Goal: Task Accomplishment & Management: Complete application form

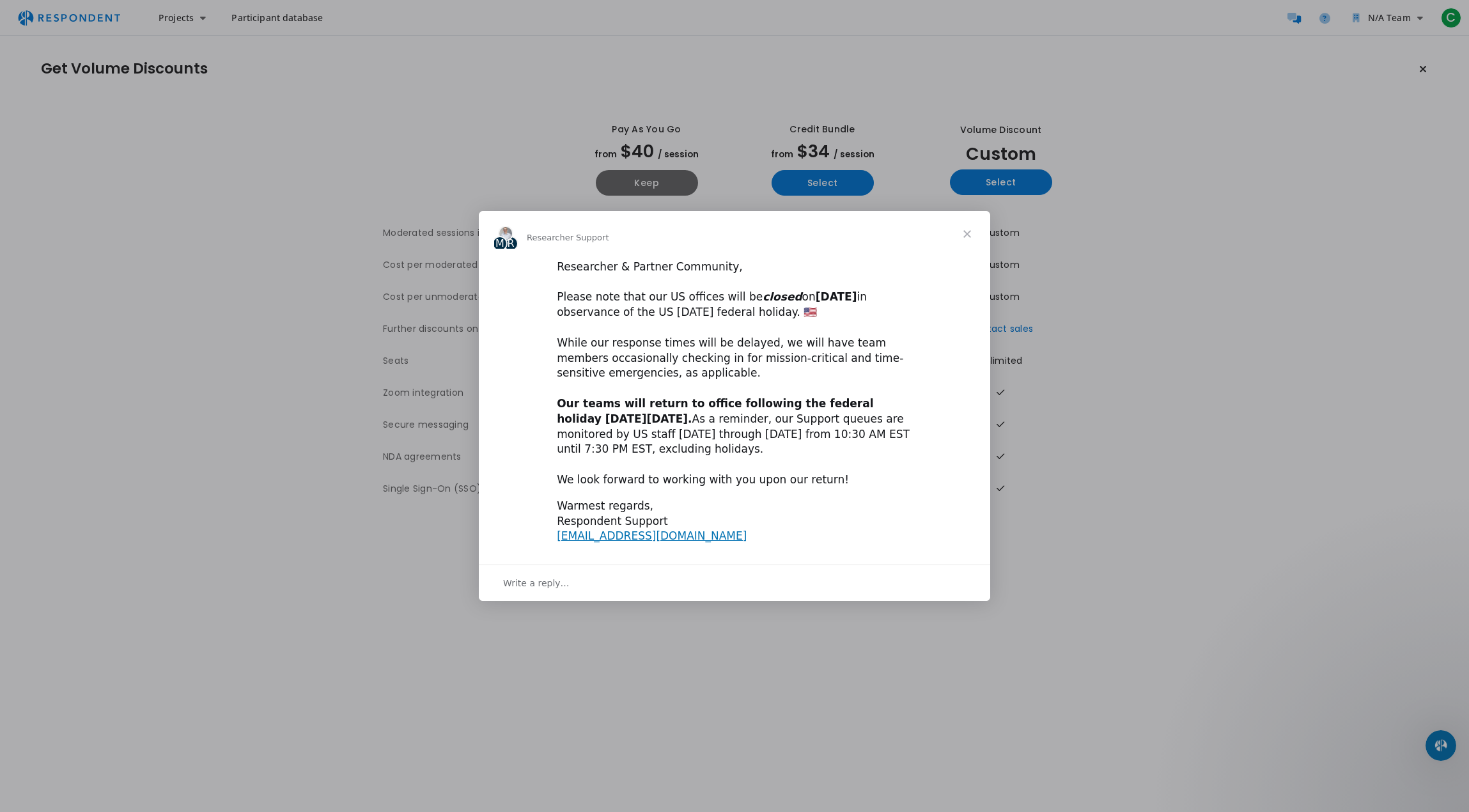
click at [1155, 515] on div "Intercom messenger" at bounding box center [734, 406] width 1469 height 812
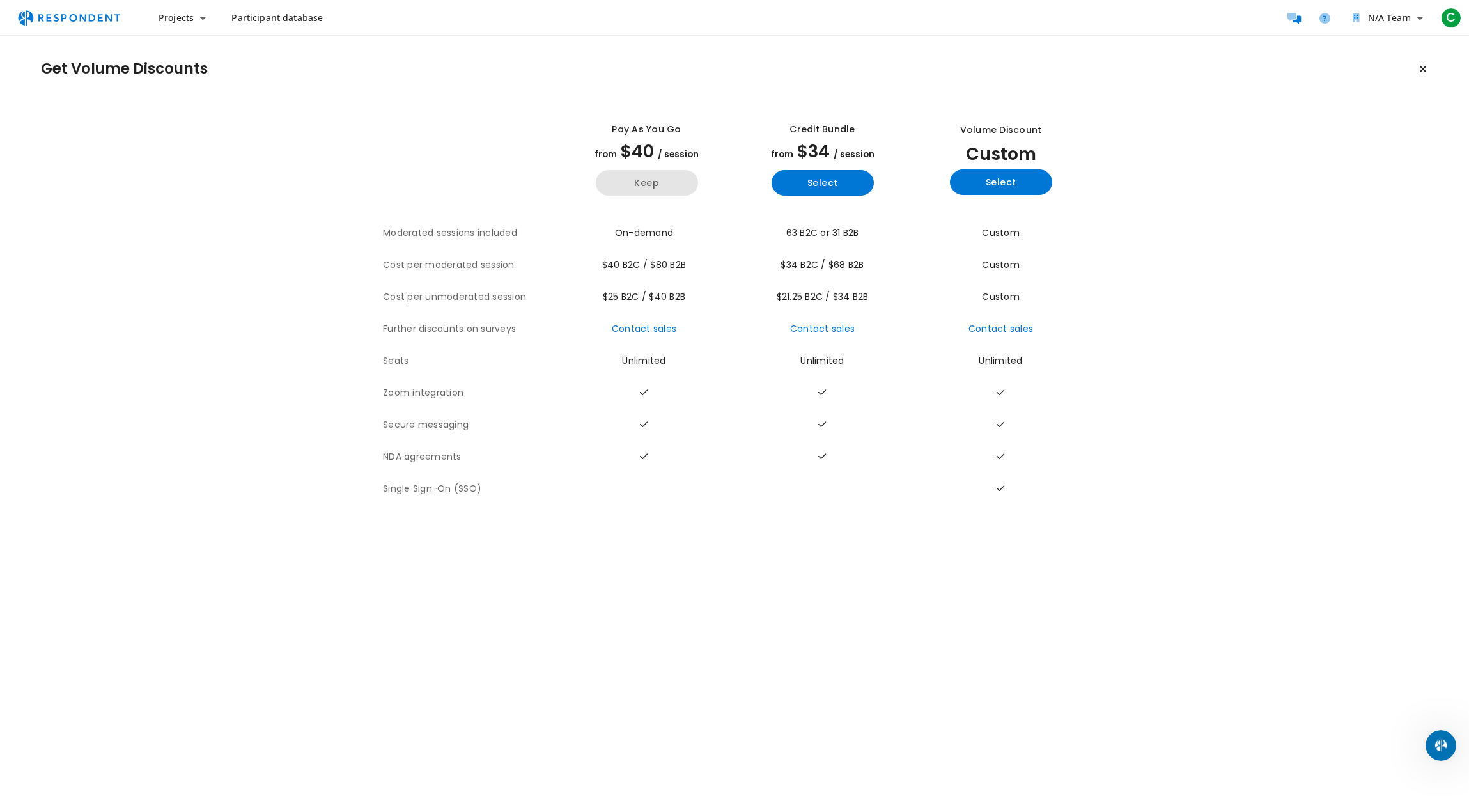
click at [653, 181] on button "Keep" at bounding box center [647, 183] width 103 height 25
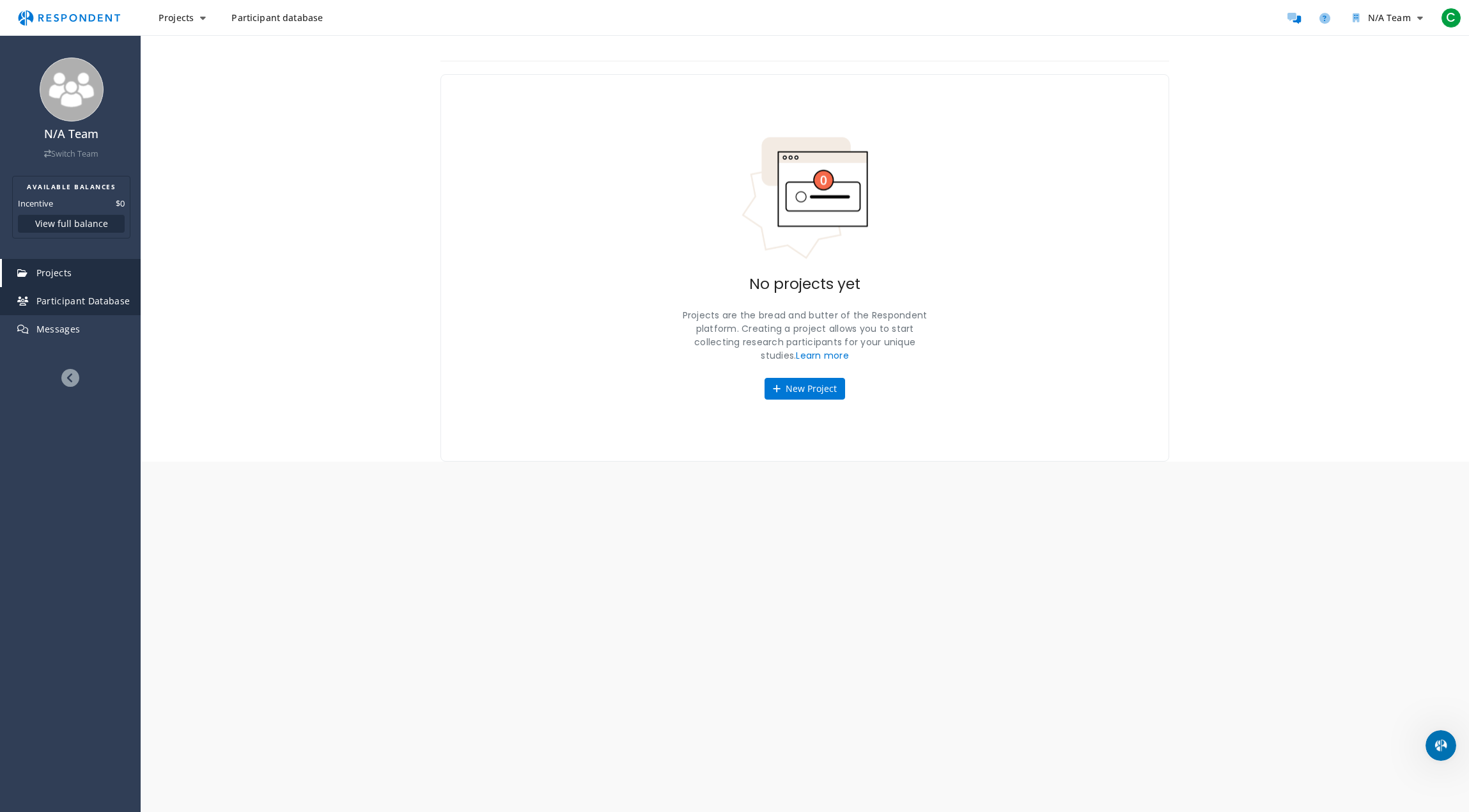
click at [87, 299] on span "Participant Database" at bounding box center [83, 300] width 94 height 13
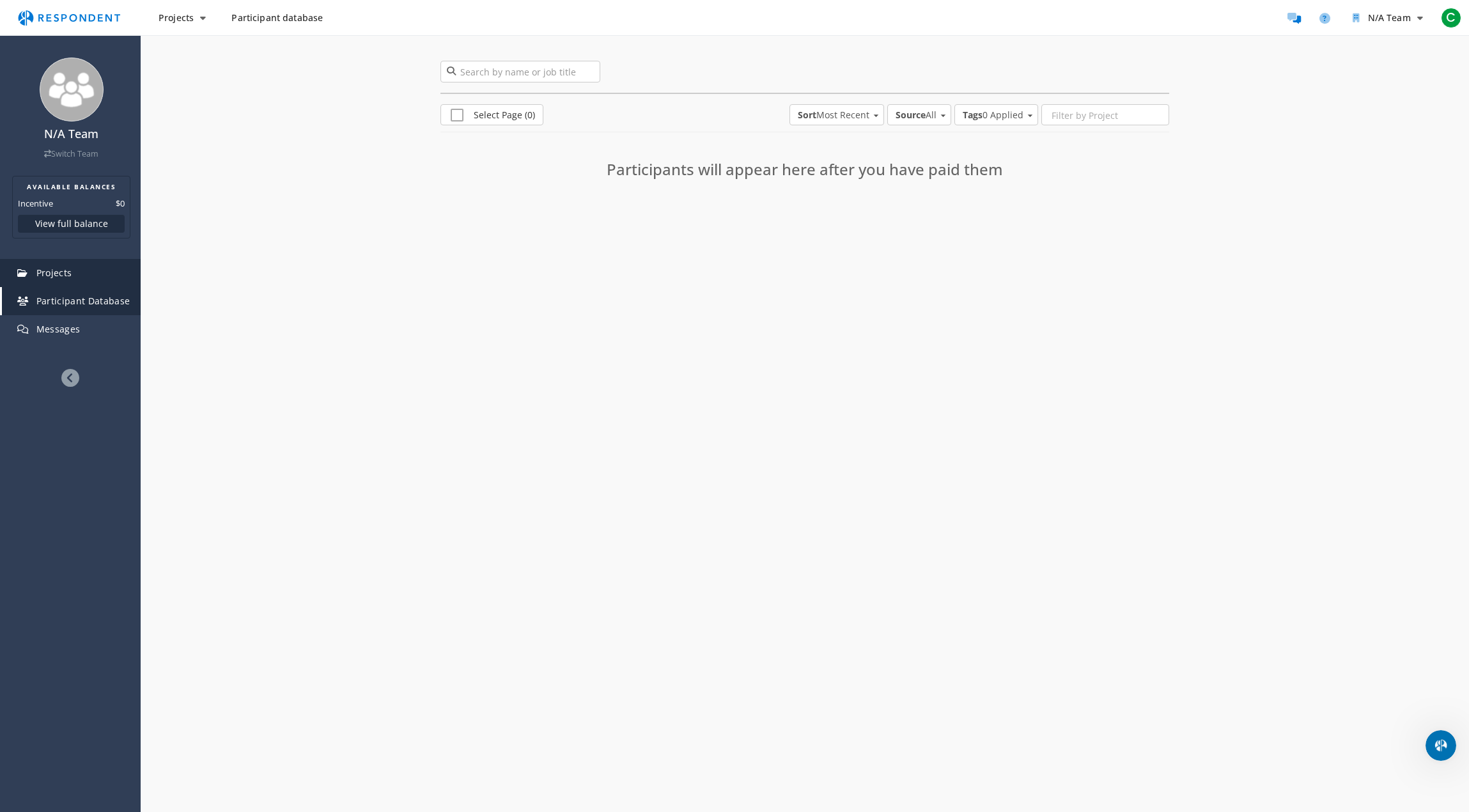
click at [66, 265] on link "Projects" at bounding box center [71, 272] width 139 height 28
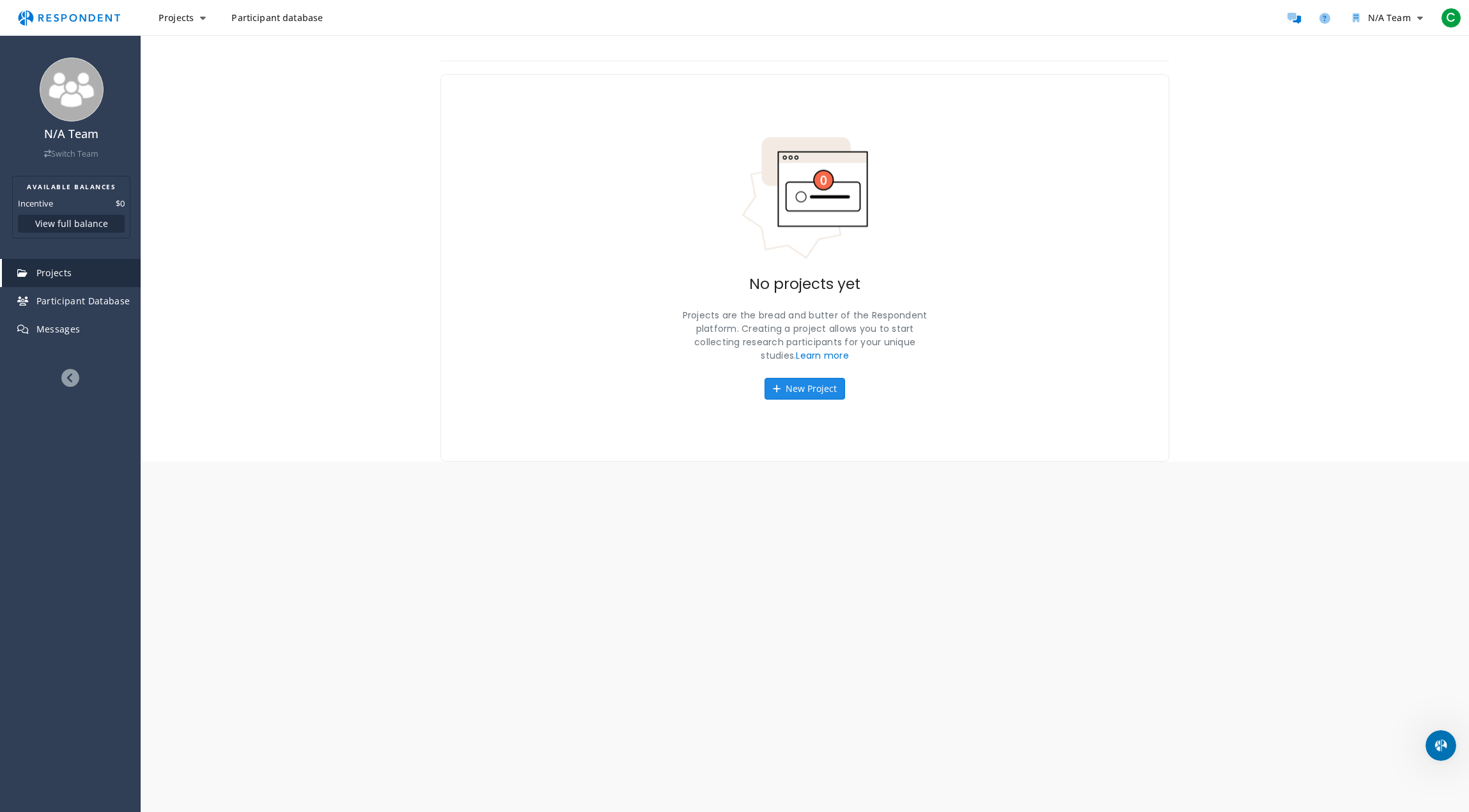
click at [808, 388] on button "New Project" at bounding box center [804, 389] width 80 height 21
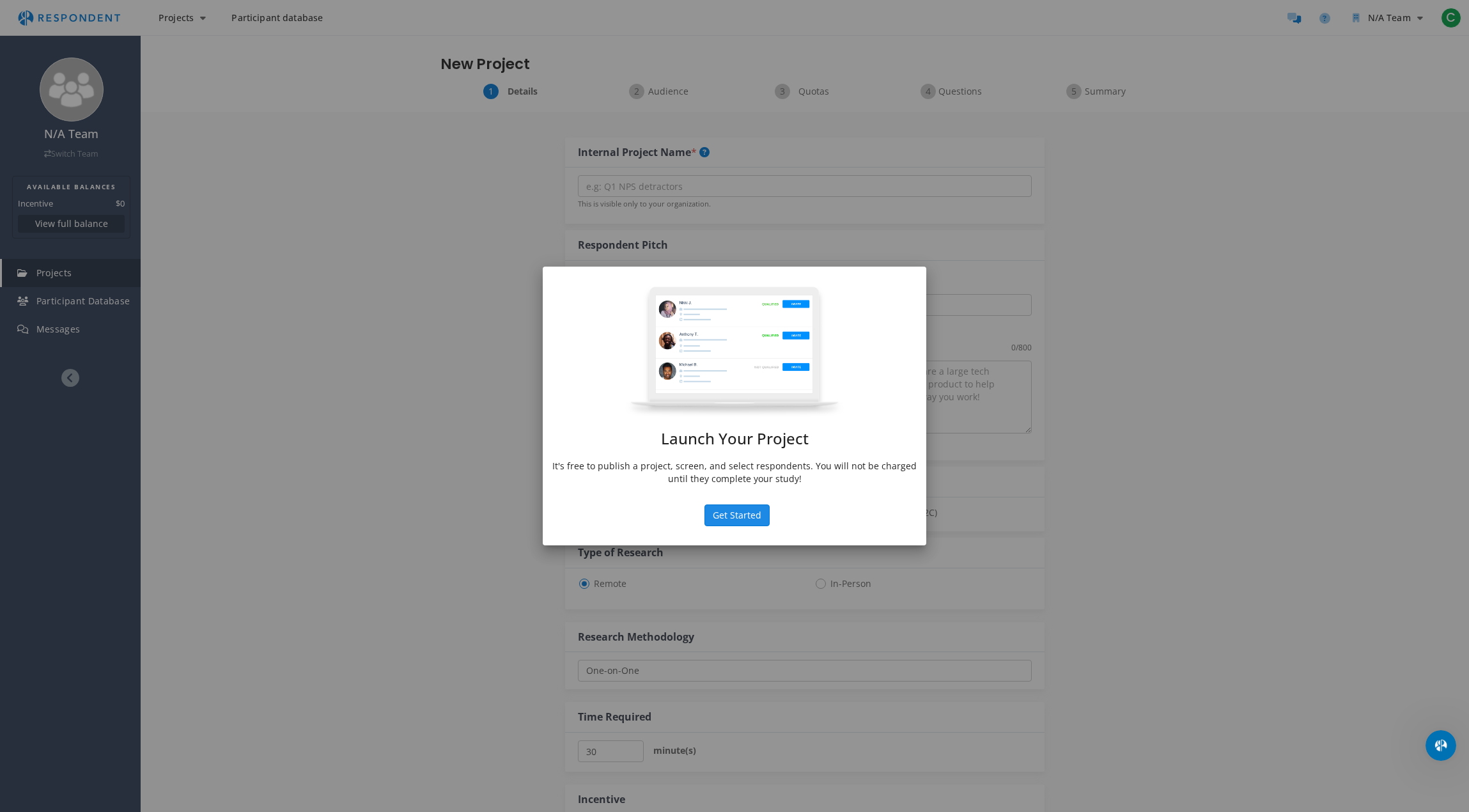
click at [740, 456] on md-dialog "Launch Your Project It's free to publish a project, screen, and select responde…" at bounding box center [734, 406] width 384 height 279
click at [749, 528] on md-dialog-actions "Get Started" at bounding box center [734, 525] width 384 height 41
click at [745, 519] on button "Get Started" at bounding box center [736, 515] width 65 height 21
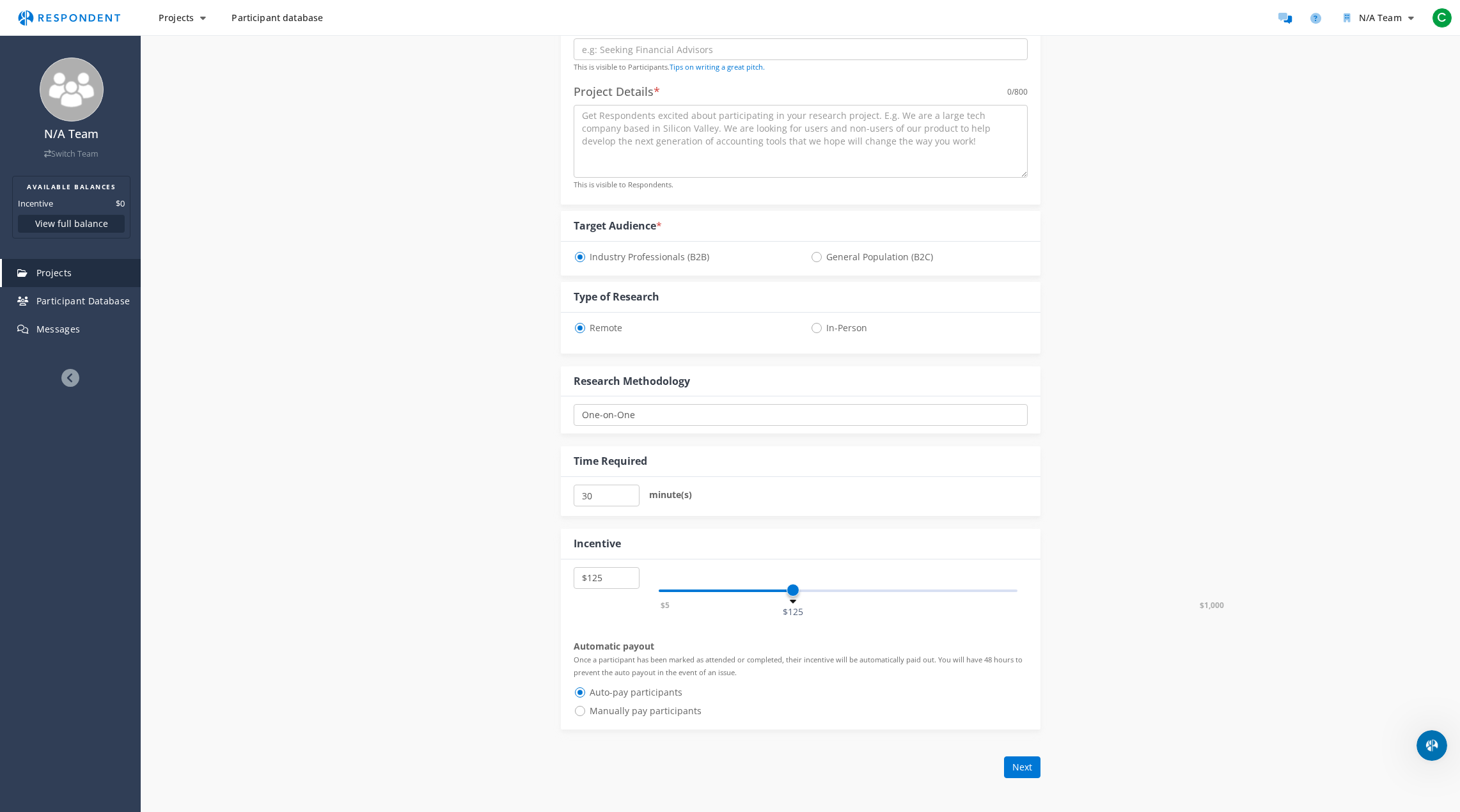
scroll to position [320, 0]
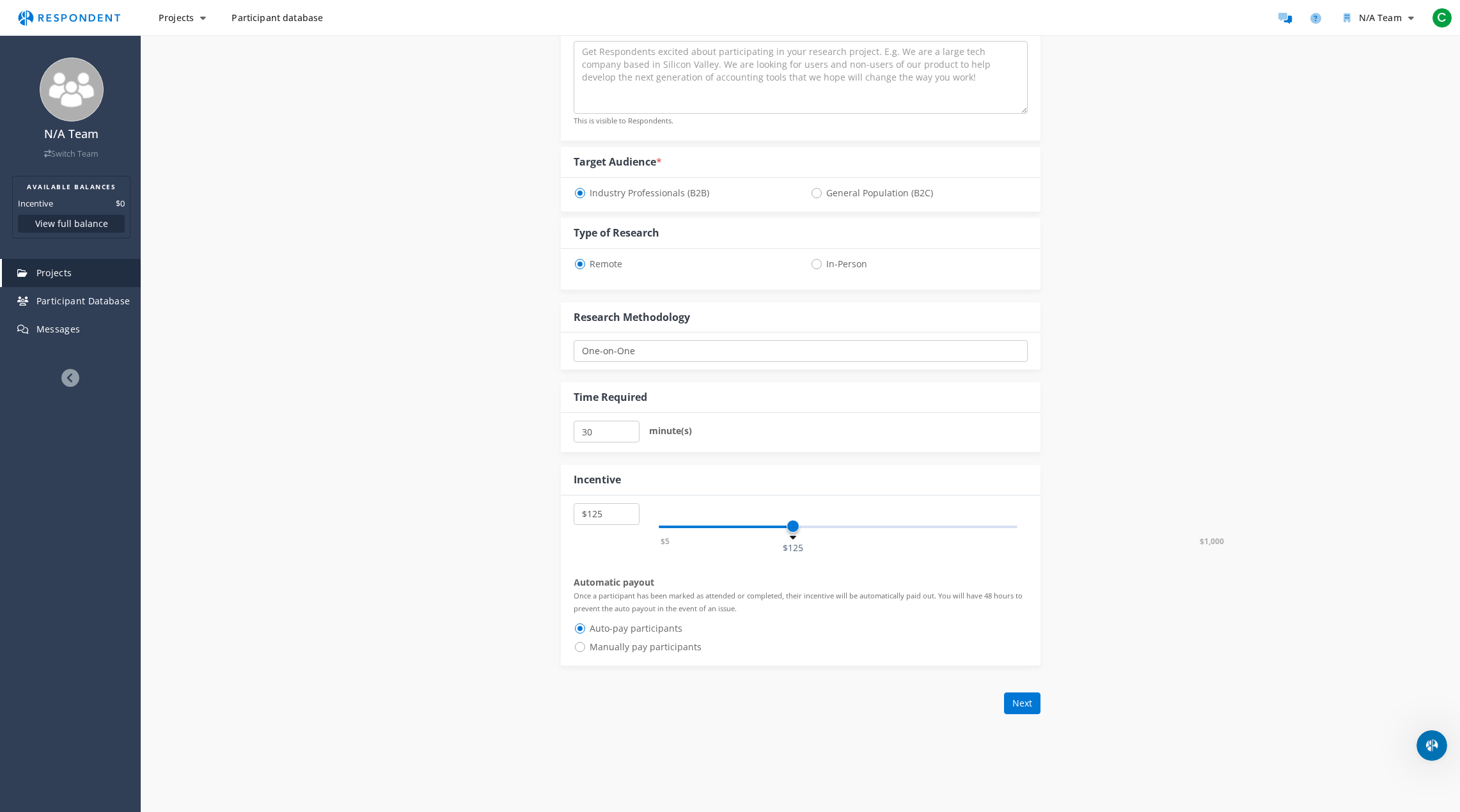
click at [817, 195] on span "General Population (B2C)" at bounding box center [872, 193] width 123 height 16
click at [817, 195] on input "General Population (B2C)" at bounding box center [814, 192] width 9 height 9
radio input "true"
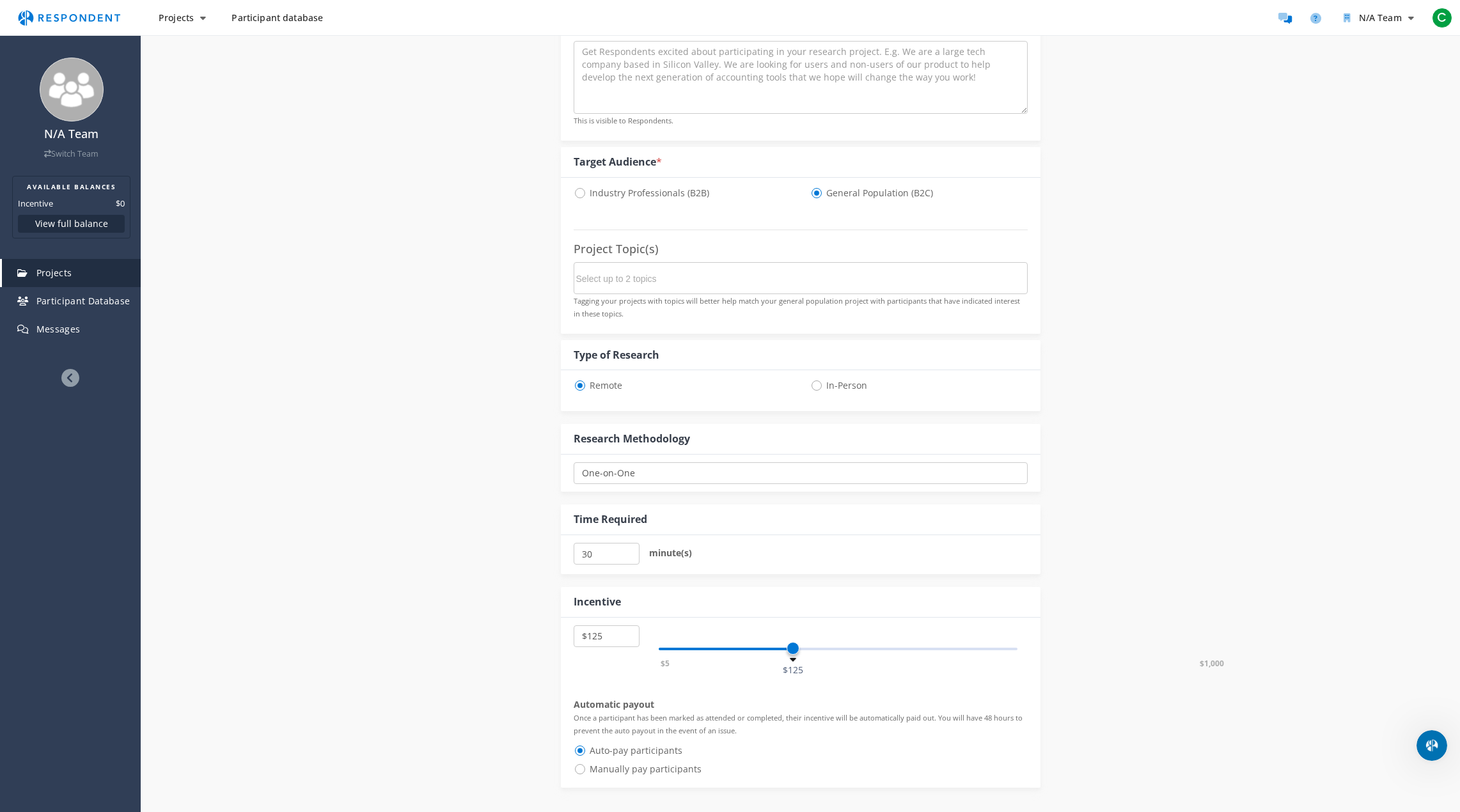
scroll to position [384, 0]
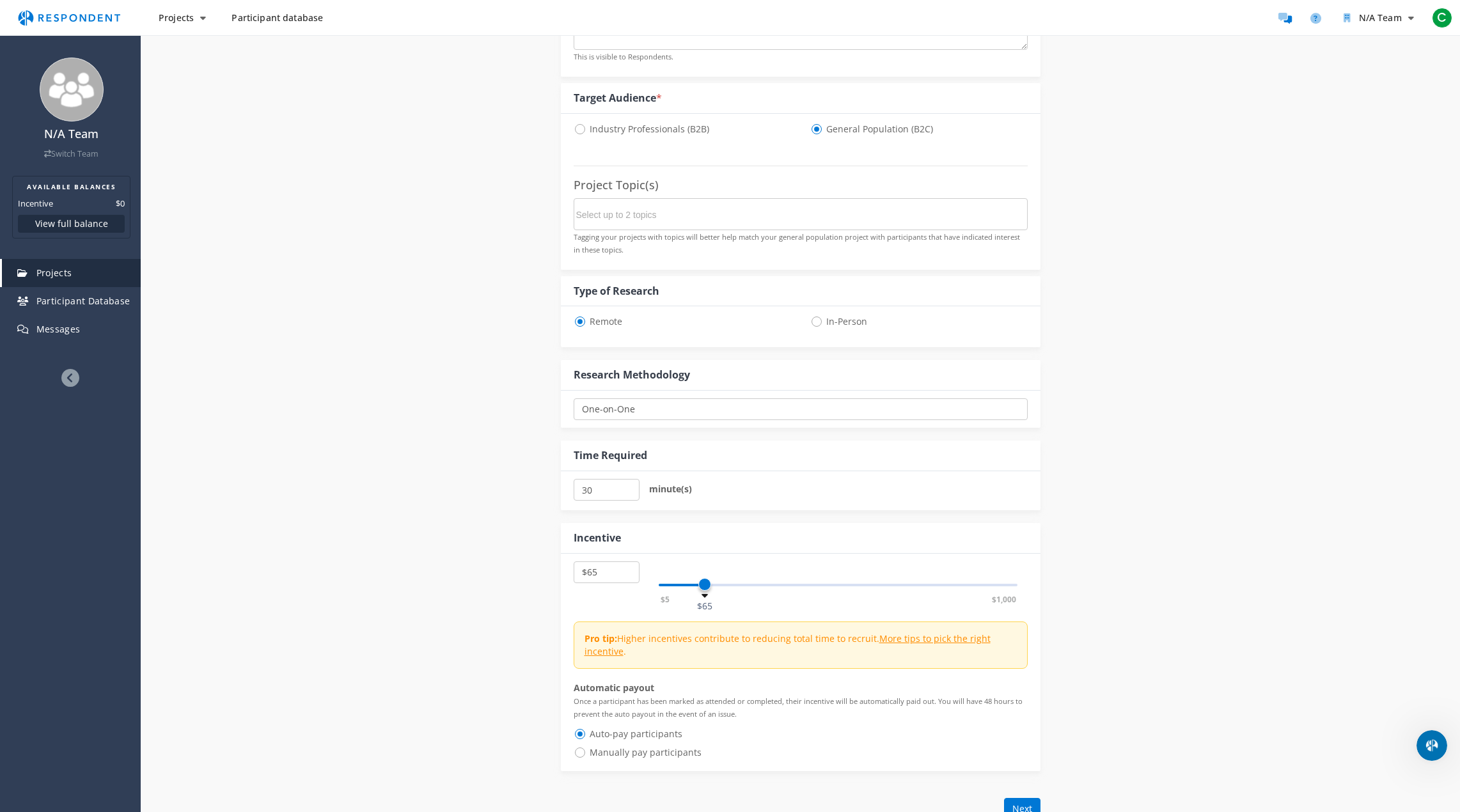
select select "number:70"
drag, startPoint x: 790, startPoint y: 586, endPoint x: 710, endPoint y: 597, distance: 80.8
click at [710, 591] on span at bounding box center [708, 583] width 13 height 13
click at [1206, 713] on div "Details Audience Quotas Questions Summary Internal Project Name * This is visib…" at bounding box center [800, 359] width 1319 height 1316
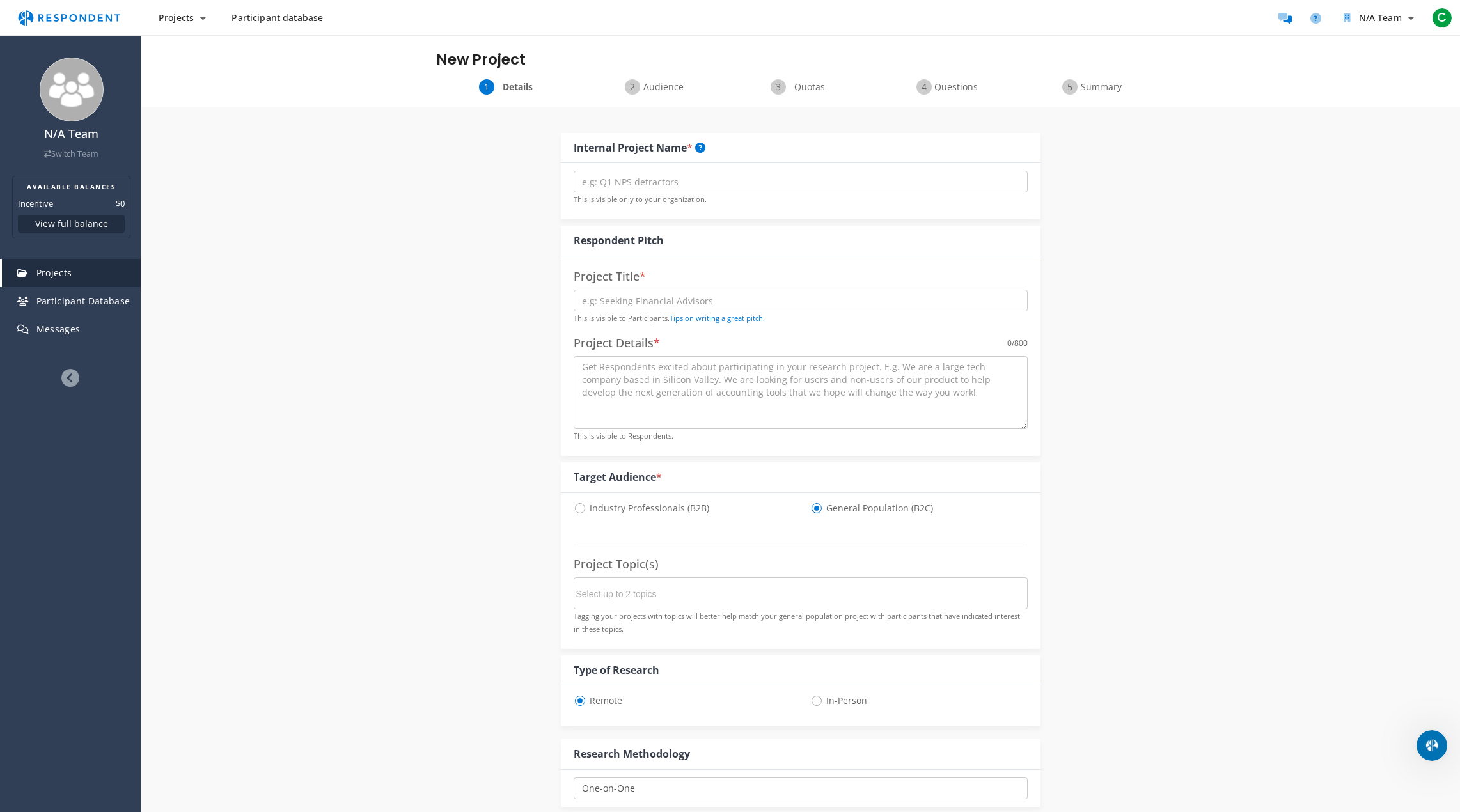
scroll to position [0, 0]
click at [756, 182] on input "text" at bounding box center [801, 186] width 454 height 21
type input "Doctoral Dissertation"
click at [1243, 461] on div "Details Audience Quotas Questions Summary Internal Project Name * Doctoral Diss…" at bounding box center [800, 741] width 1319 height 1316
